Goal: Entertainment & Leisure: Consume media (video, audio)

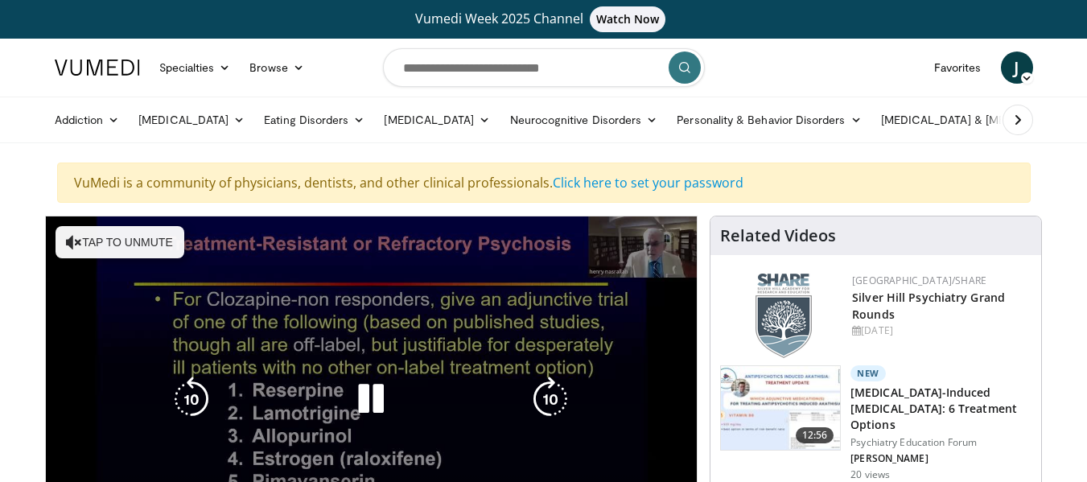
click at [82, 233] on div "10 seconds Tap to unmute" at bounding box center [372, 399] width 652 height 366
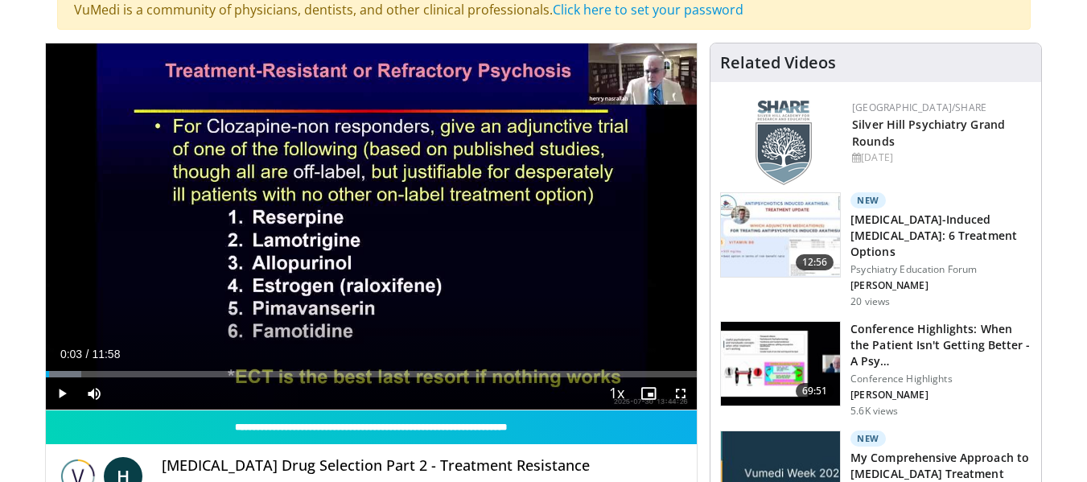
scroll to position [176, 0]
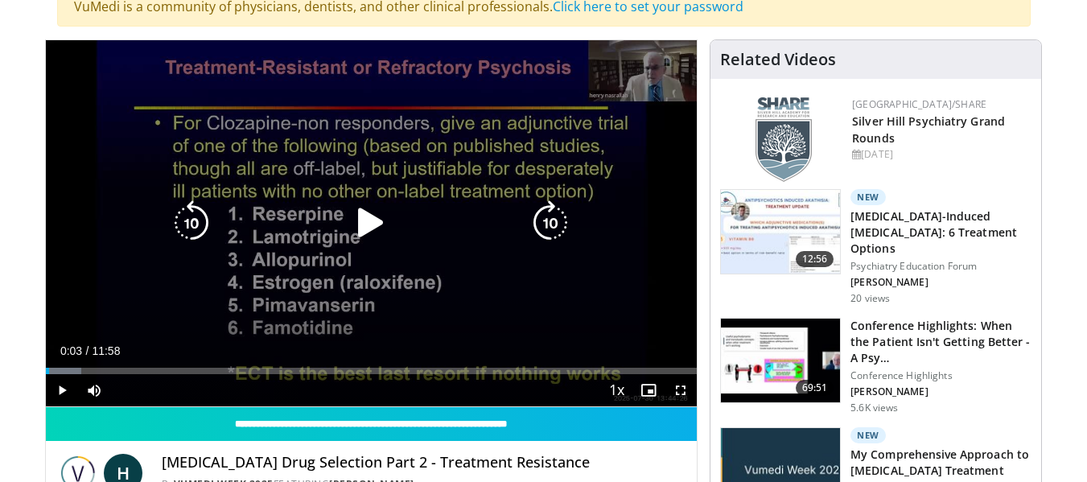
click at [368, 218] on icon "Video Player" at bounding box center [370, 222] width 45 height 45
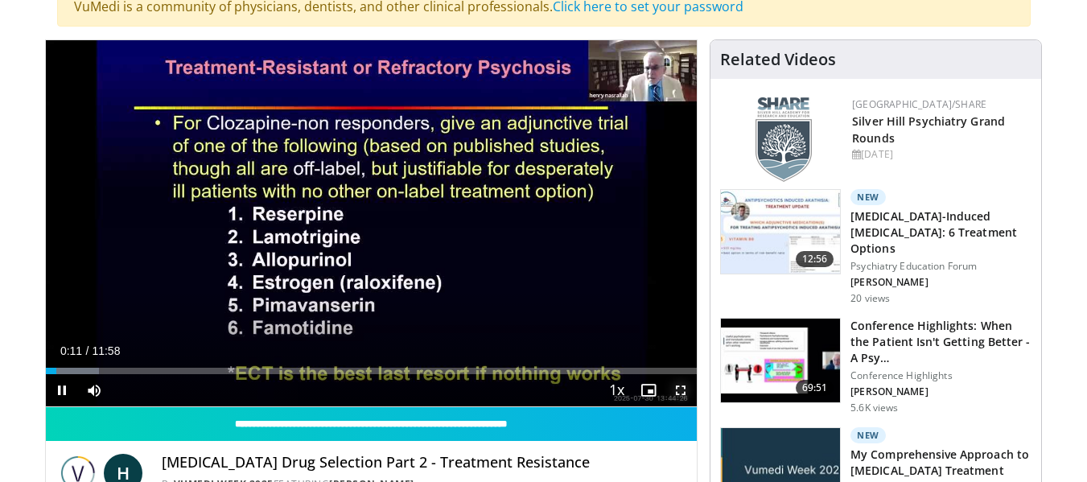
click at [677, 385] on span "Video Player" at bounding box center [681, 390] width 32 height 32
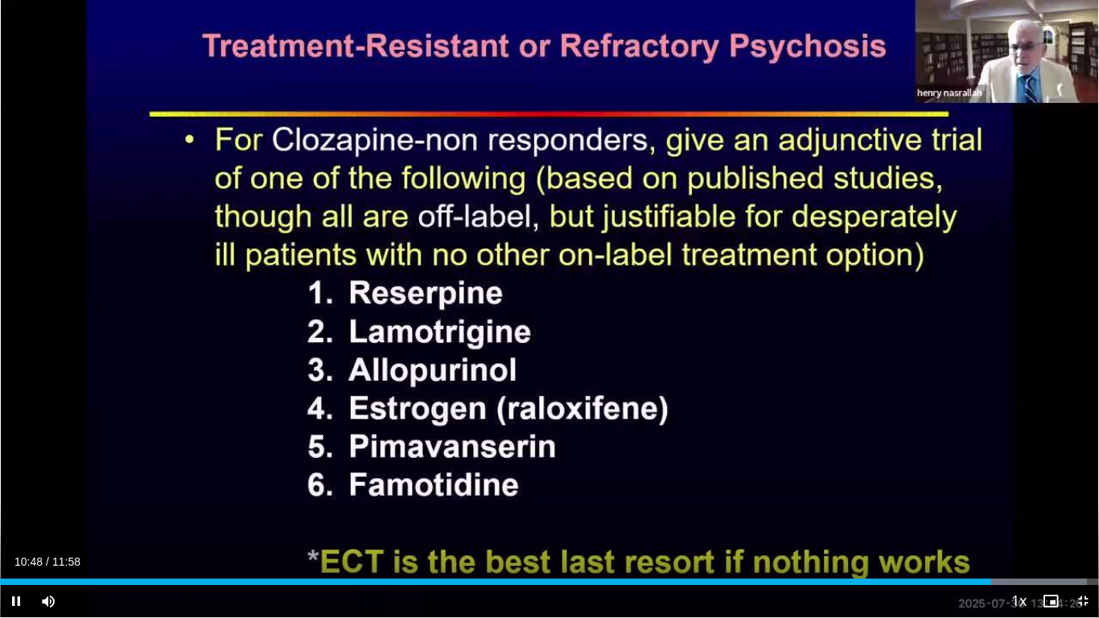
click at [1073, 481] on div "Current Time 10:48 / Duration 11:58" at bounding box center [549, 561] width 1099 height 14
click at [1083, 481] on span "Video Player" at bounding box center [1083, 601] width 32 height 32
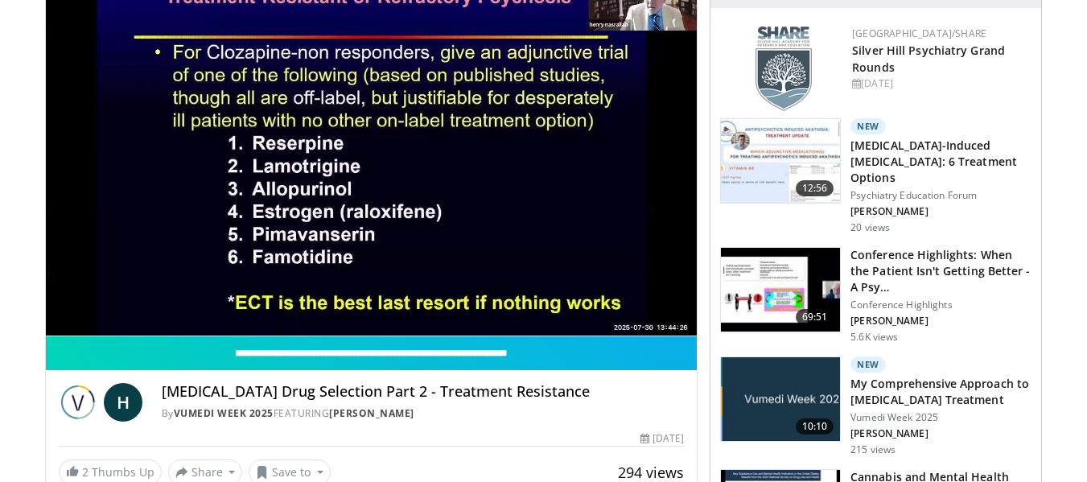
scroll to position [257, 0]
